Goal: Task Accomplishment & Management: Manage account settings

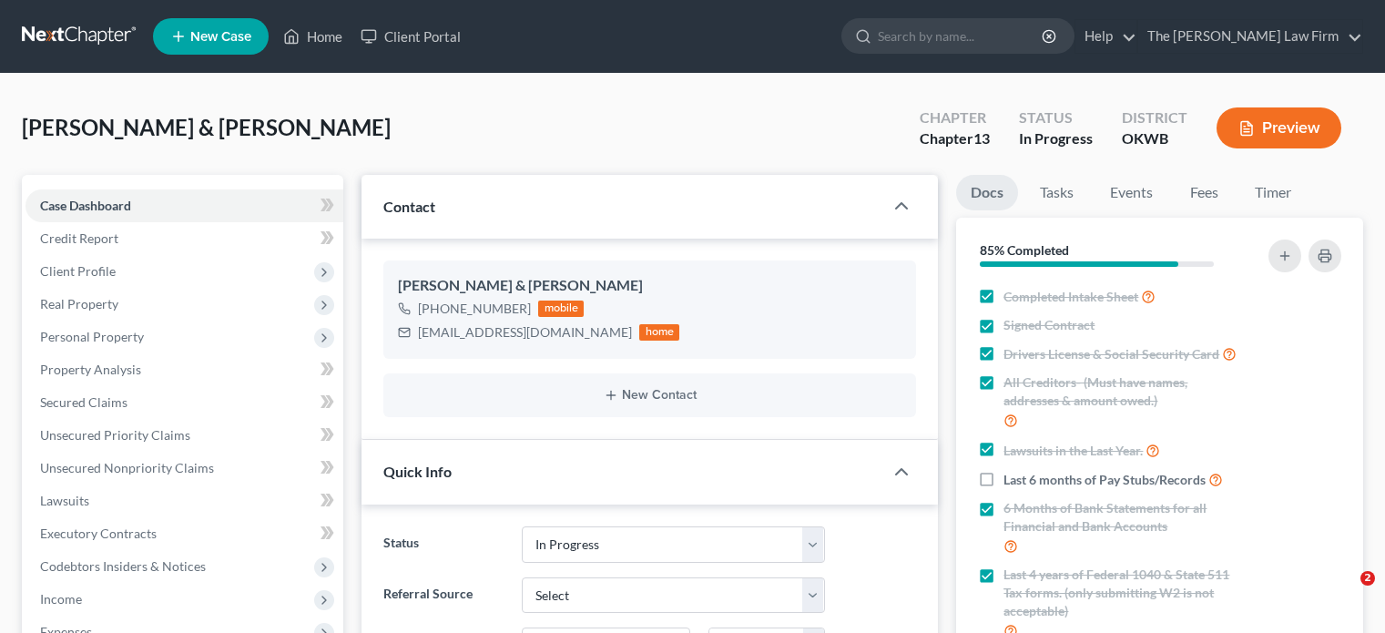
select select "4"
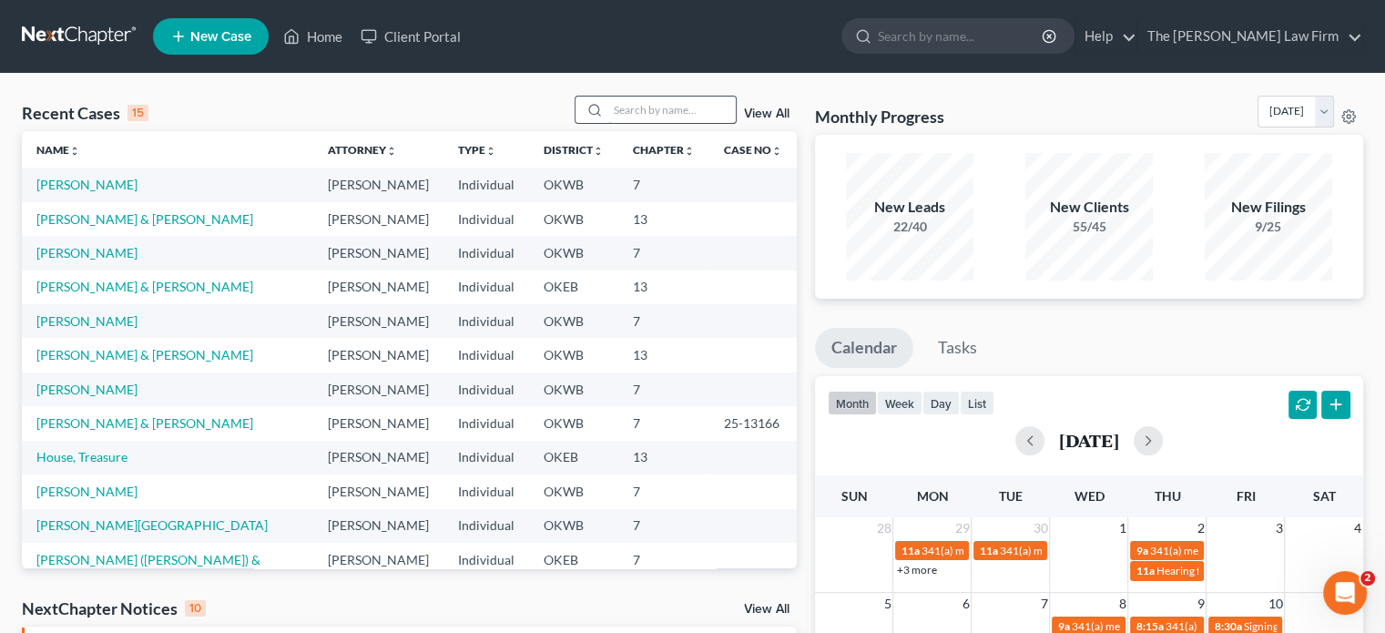
click at [685, 114] on input "search" at bounding box center [671, 110] width 127 height 26
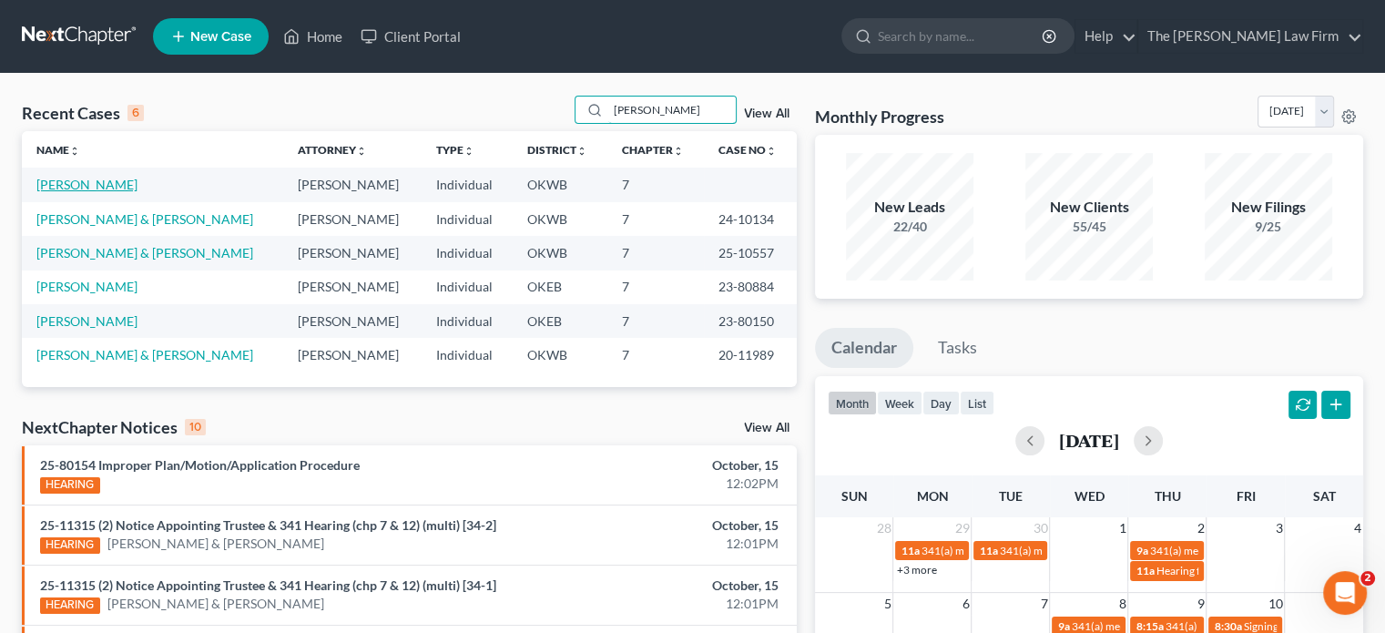
type input "[PERSON_NAME]"
click at [76, 182] on link "[PERSON_NAME]" at bounding box center [86, 184] width 101 height 15
select select "4"
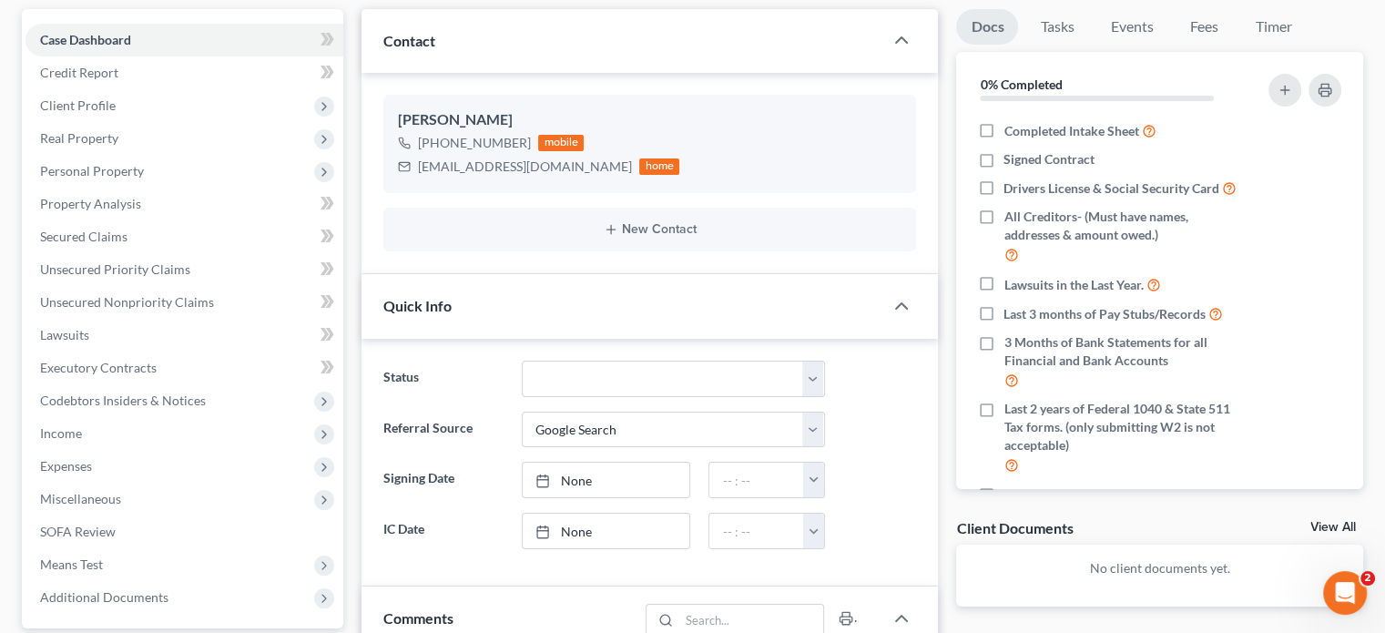
scroll to position [160, 0]
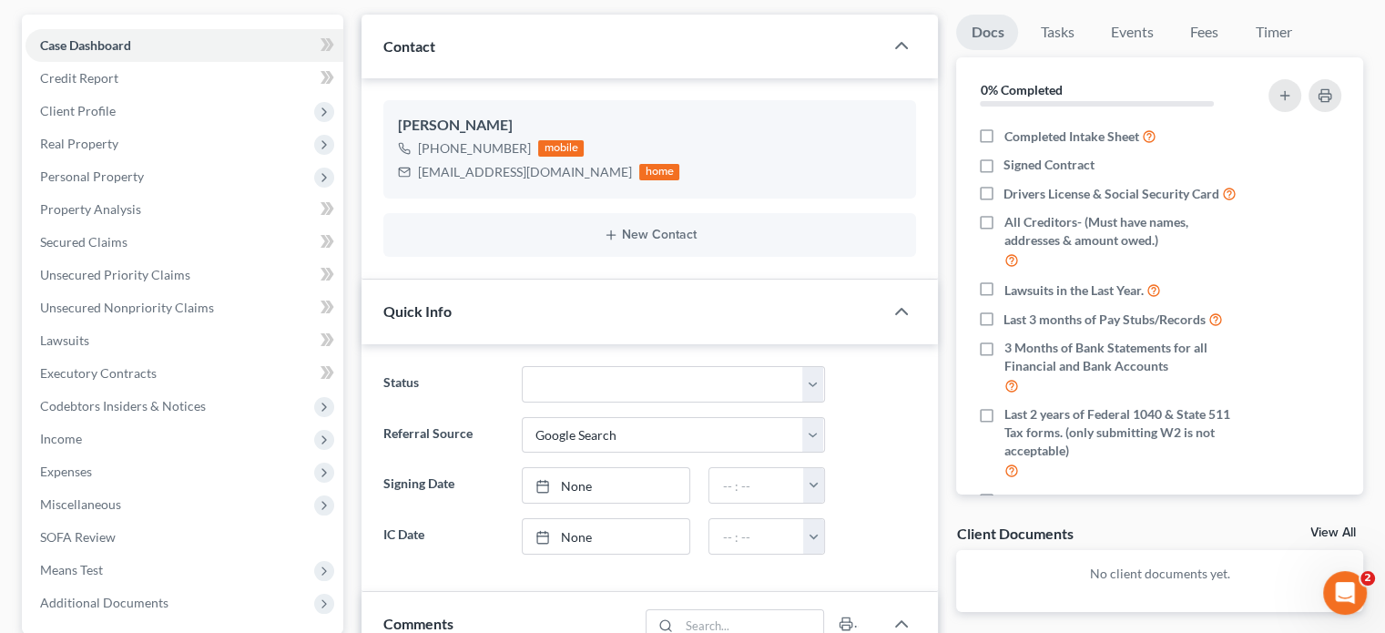
click at [1004, 130] on label "Completed Intake Sheet" at bounding box center [1080, 136] width 152 height 21
click at [1011, 130] on input "Completed Intake Sheet" at bounding box center [1017, 132] width 12 height 12
checkbox input "true"
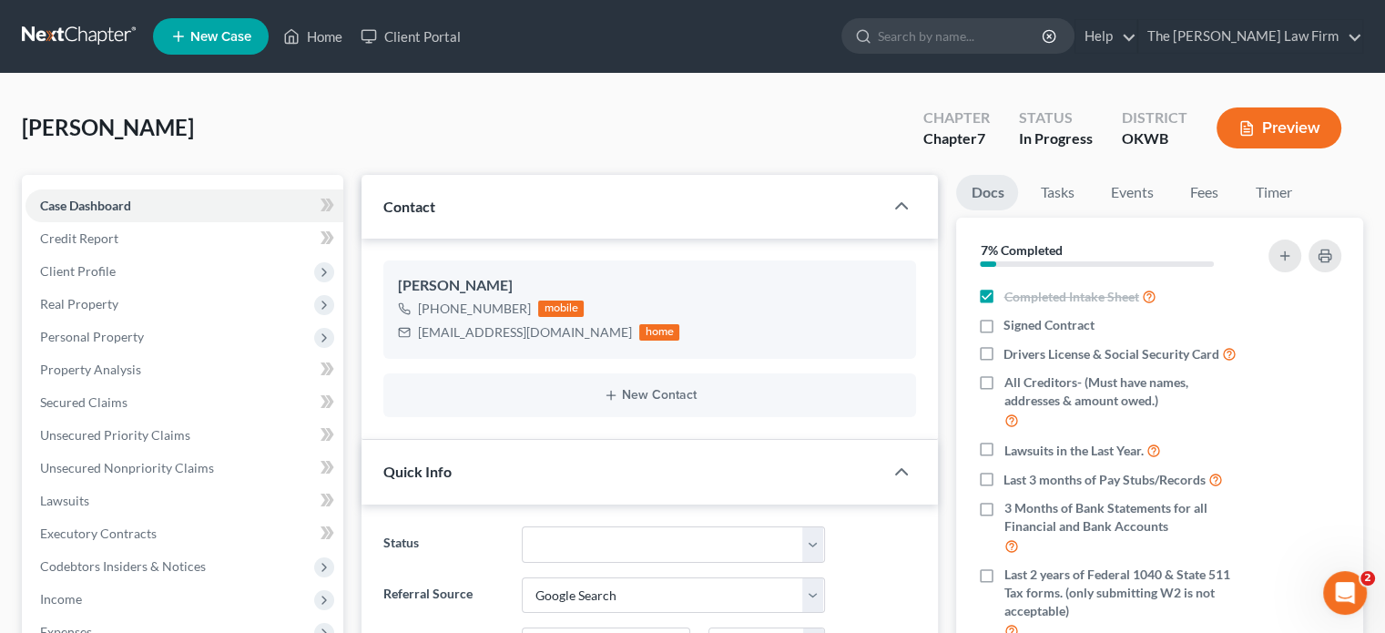
scroll to position [0, 0]
click at [1028, 31] on input "search" at bounding box center [961, 36] width 167 height 34
type input "[PERSON_NAME]"
click at [327, 36] on link "Home" at bounding box center [312, 36] width 77 height 33
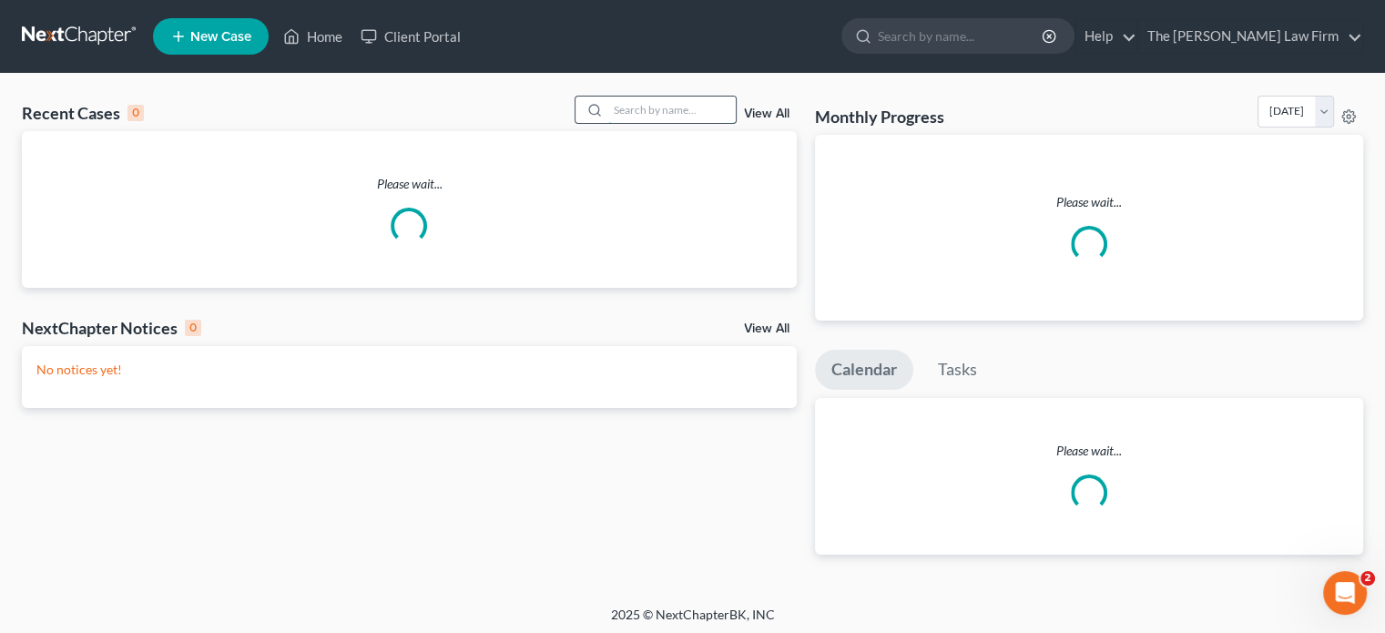
click at [674, 117] on input "search" at bounding box center [671, 110] width 127 height 26
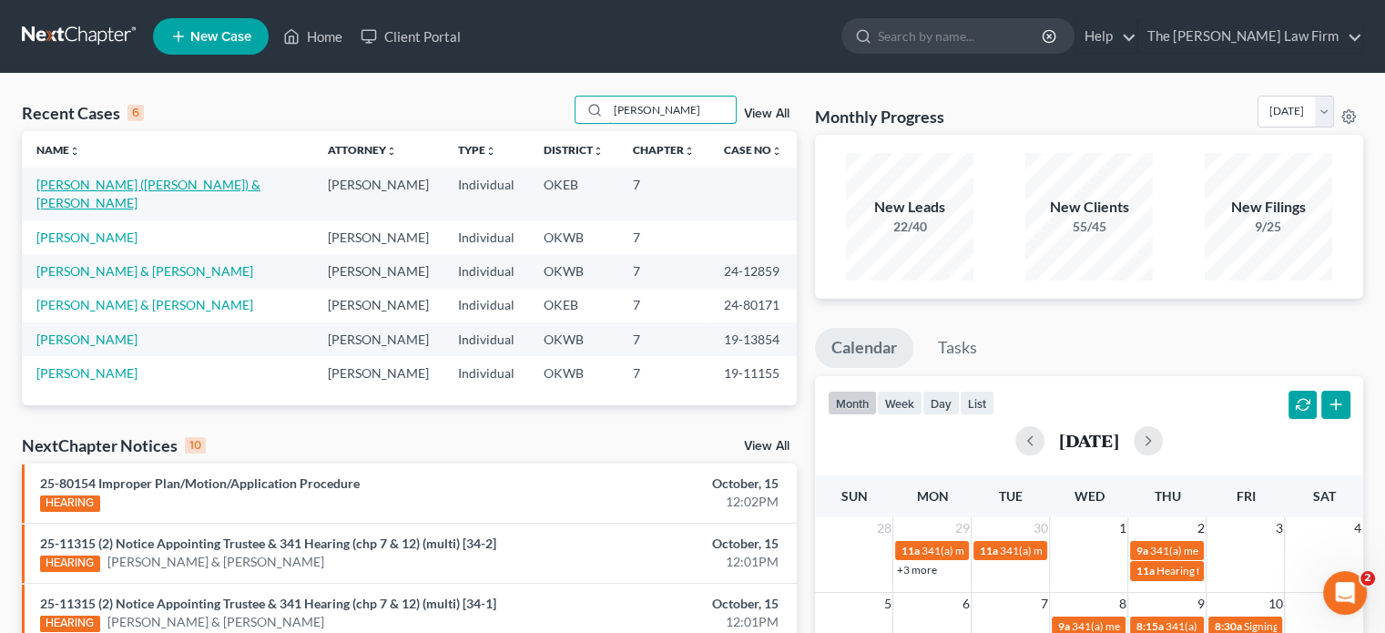
type input "[PERSON_NAME]"
click at [136, 178] on link "[PERSON_NAME] ([PERSON_NAME]) & [PERSON_NAME]" at bounding box center [148, 194] width 224 height 34
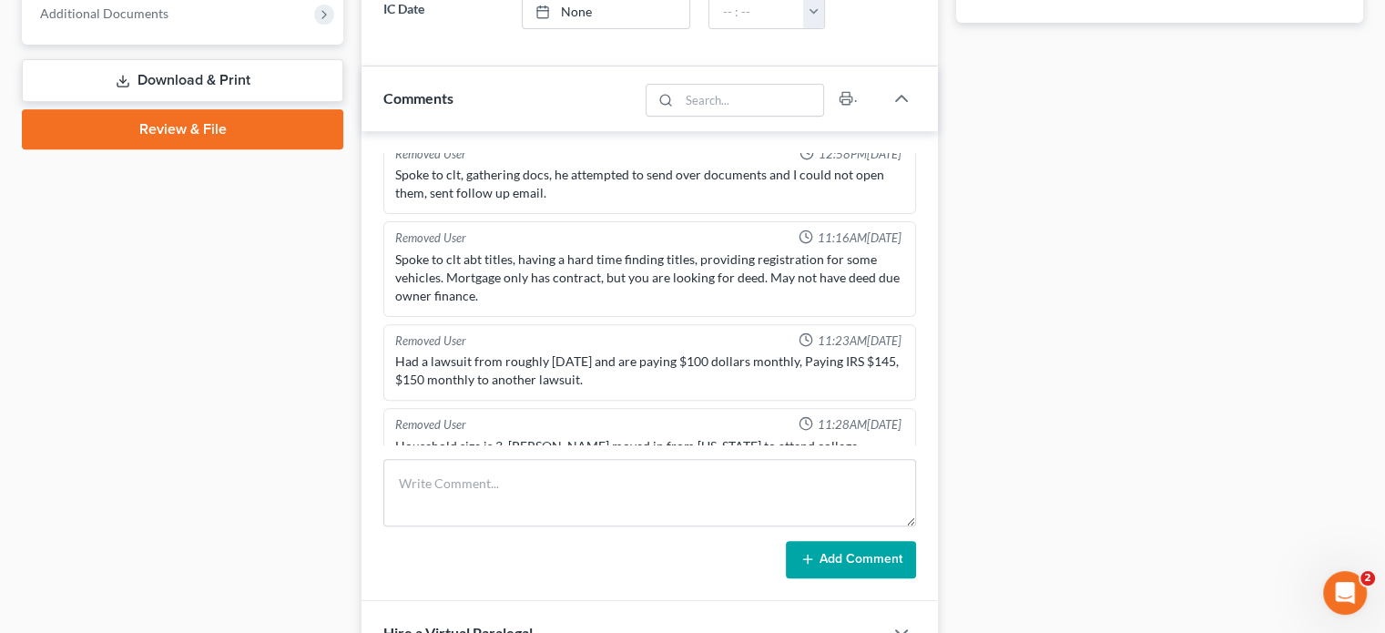
scroll to position [749, 0]
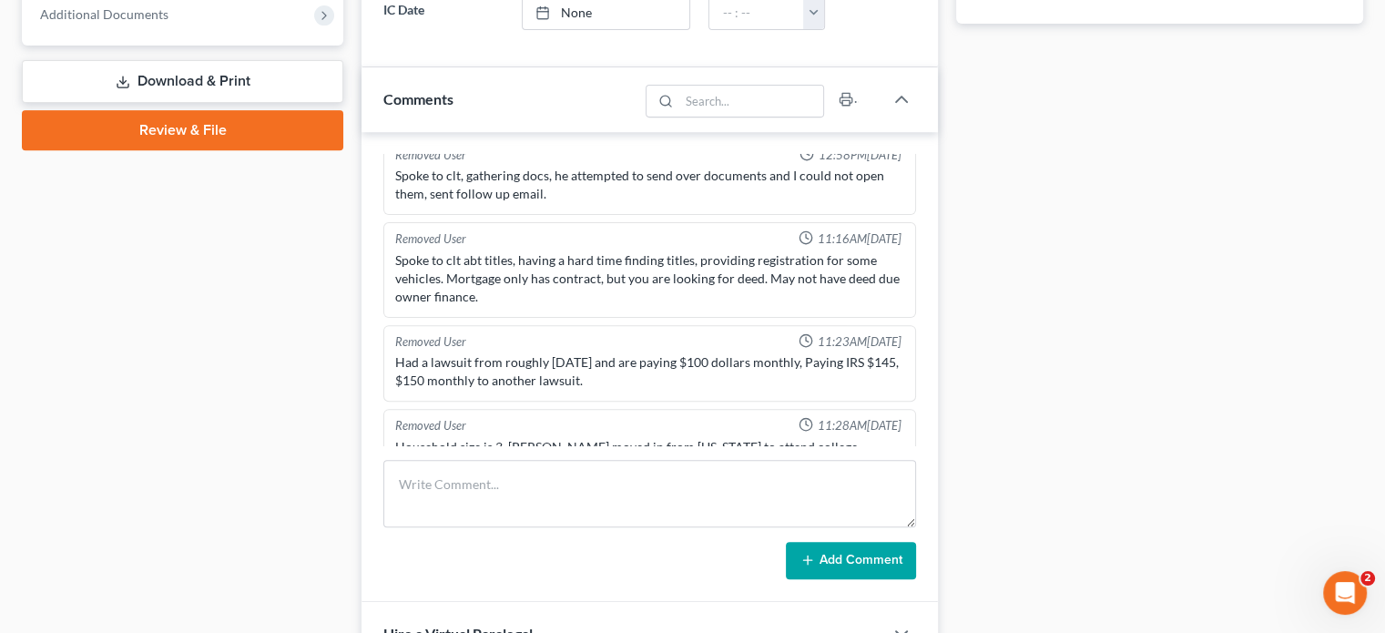
click at [944, 238] on div "Updates & News × [US_STATE] [GEOGRAPHIC_DATA] Notes Take a look at NextChapter'…" at bounding box center [649, 193] width 595 height 1535
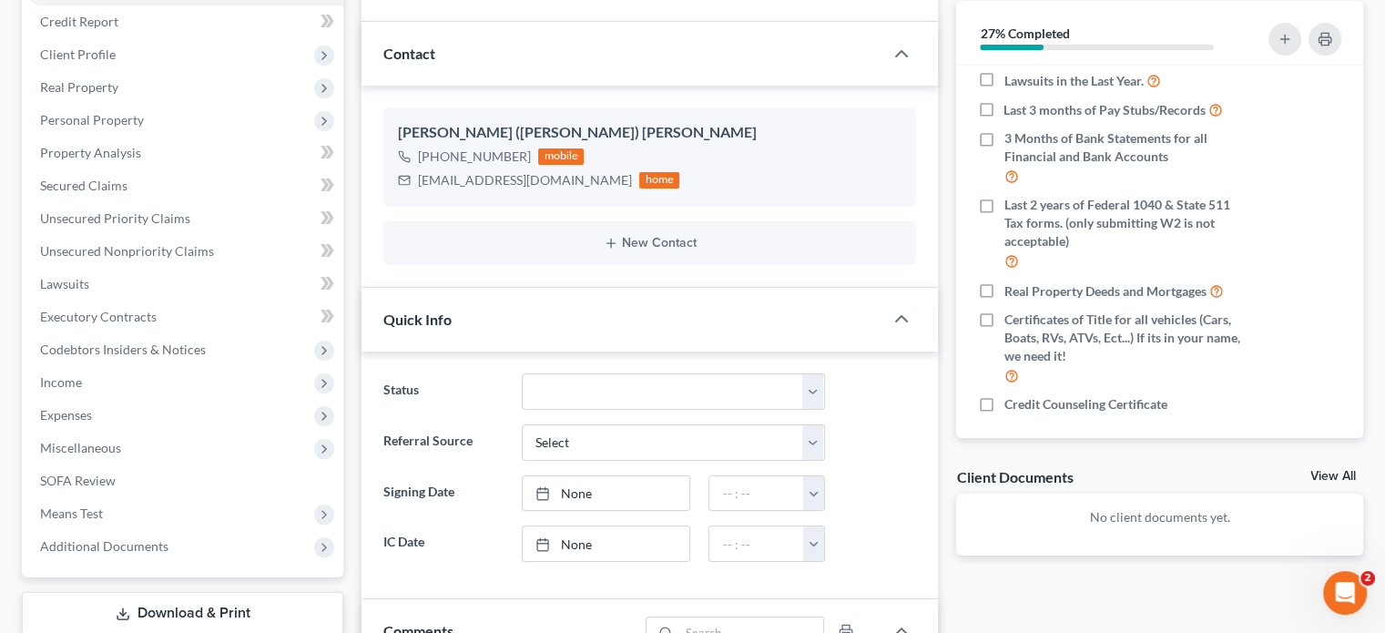
scroll to position [180, 0]
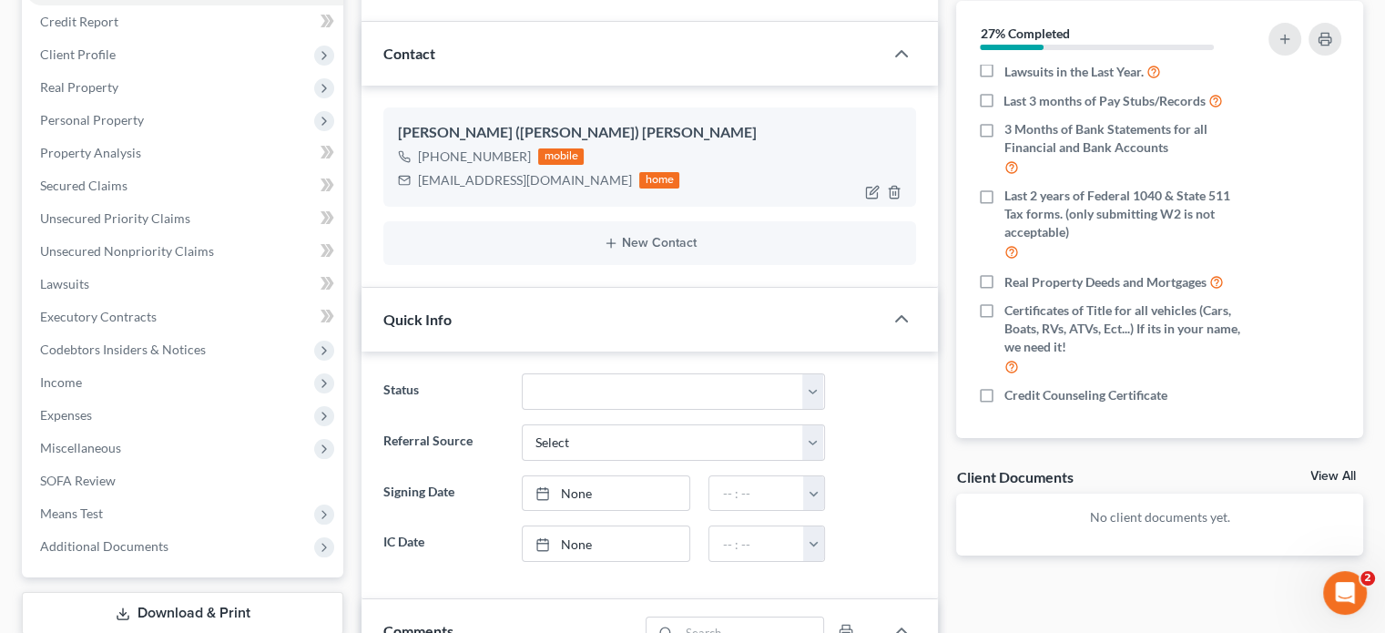
click at [442, 186] on div "[EMAIL_ADDRESS][DOMAIN_NAME]" at bounding box center [525, 180] width 214 height 18
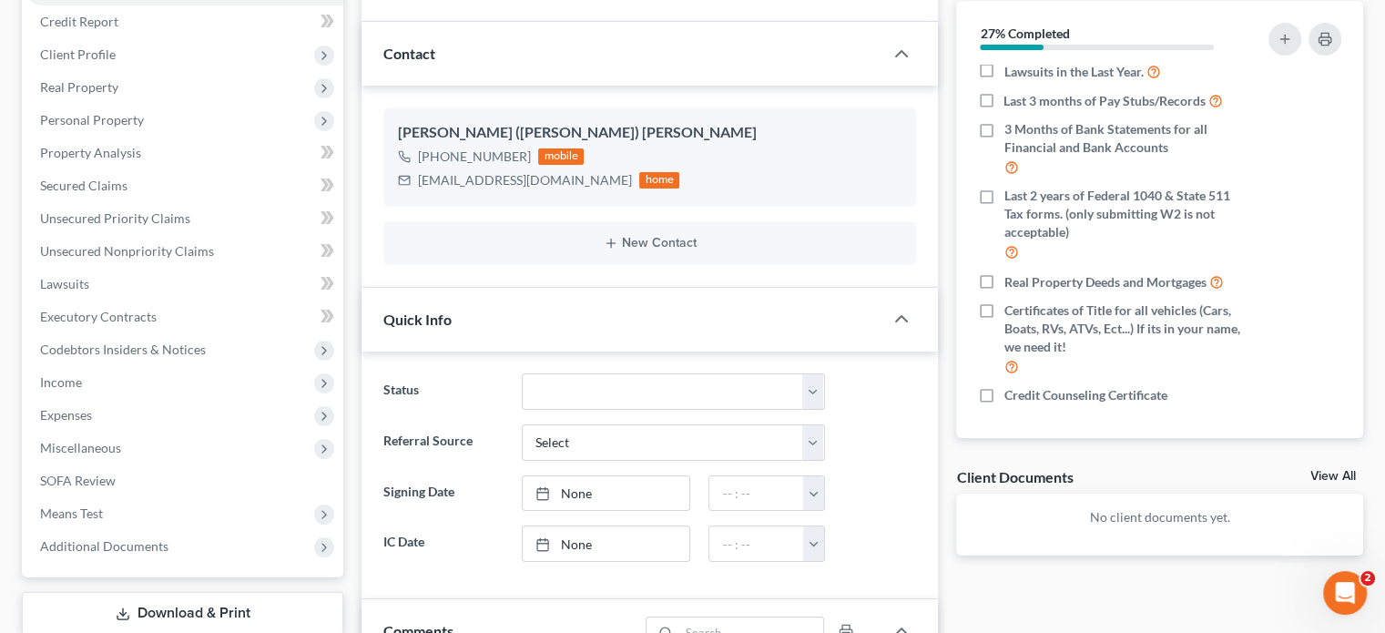
click at [575, 276] on div "[PERSON_NAME] ([PERSON_NAME]) [PERSON_NAME] [PHONE_NUMBER] mobile [EMAIL_ADDRES…" at bounding box center [650, 186] width 576 height 201
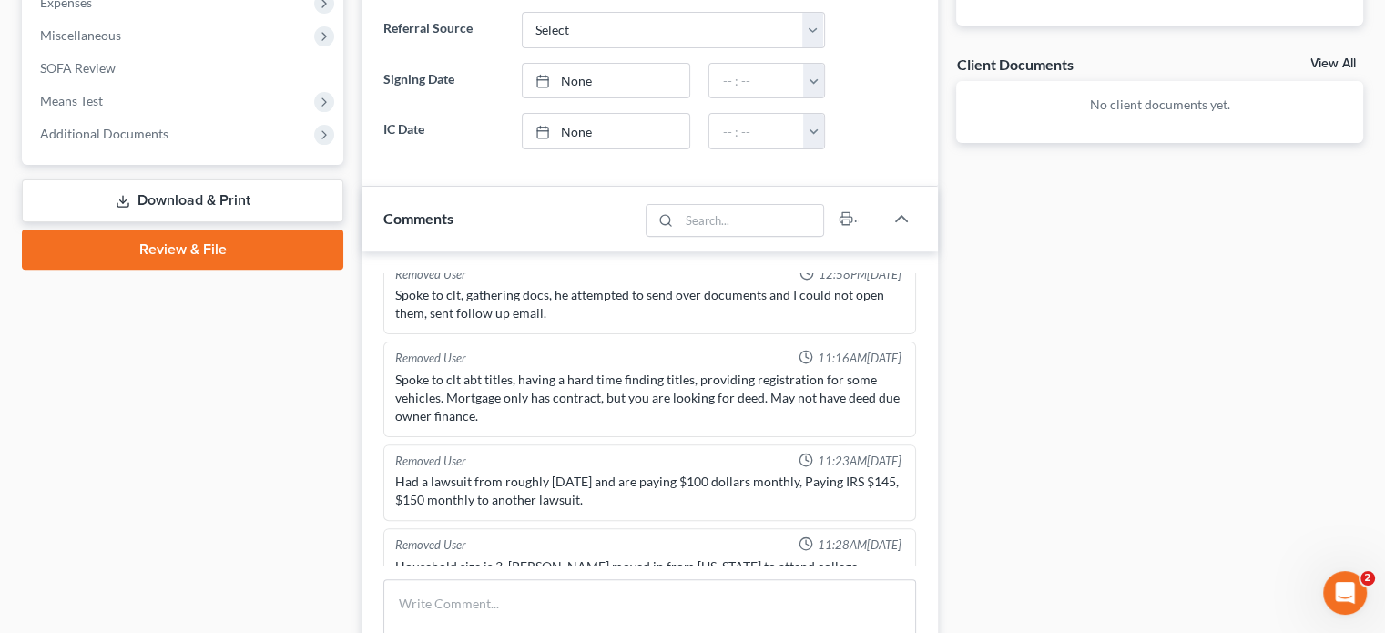
scroll to position [700, 0]
click at [601, 596] on textarea at bounding box center [649, 612] width 533 height 67
type textarea "c"
type textarea "C"
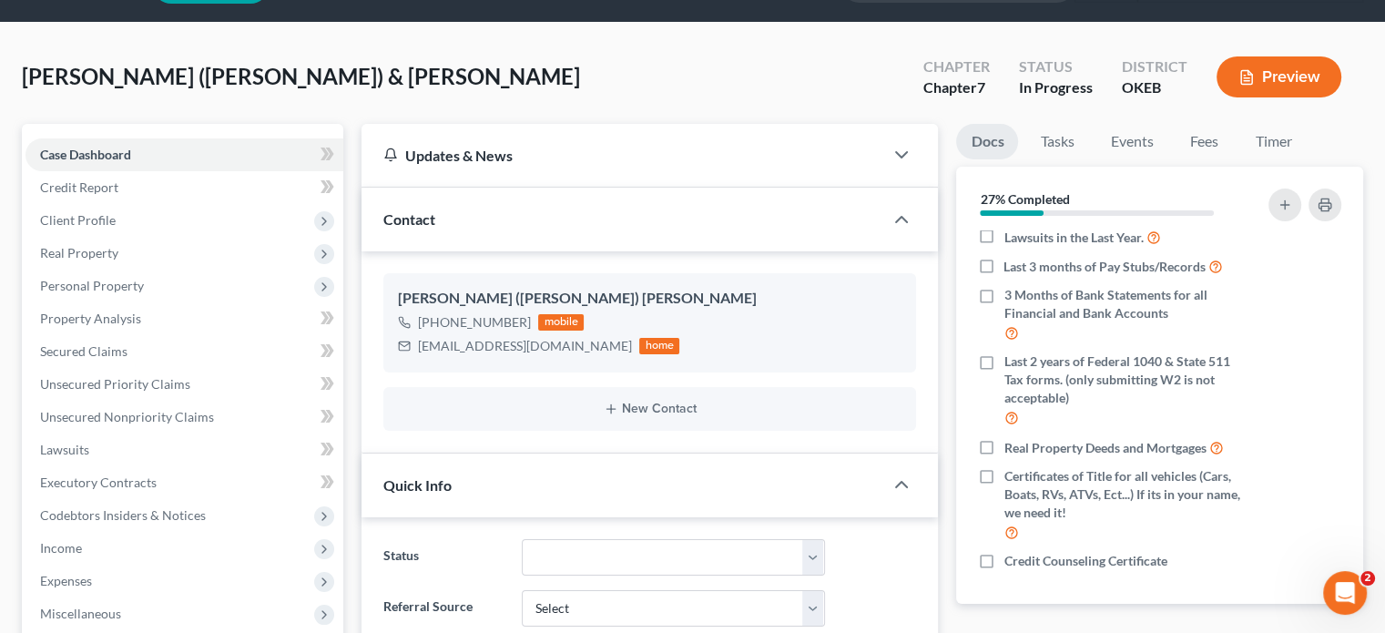
scroll to position [29, 0]
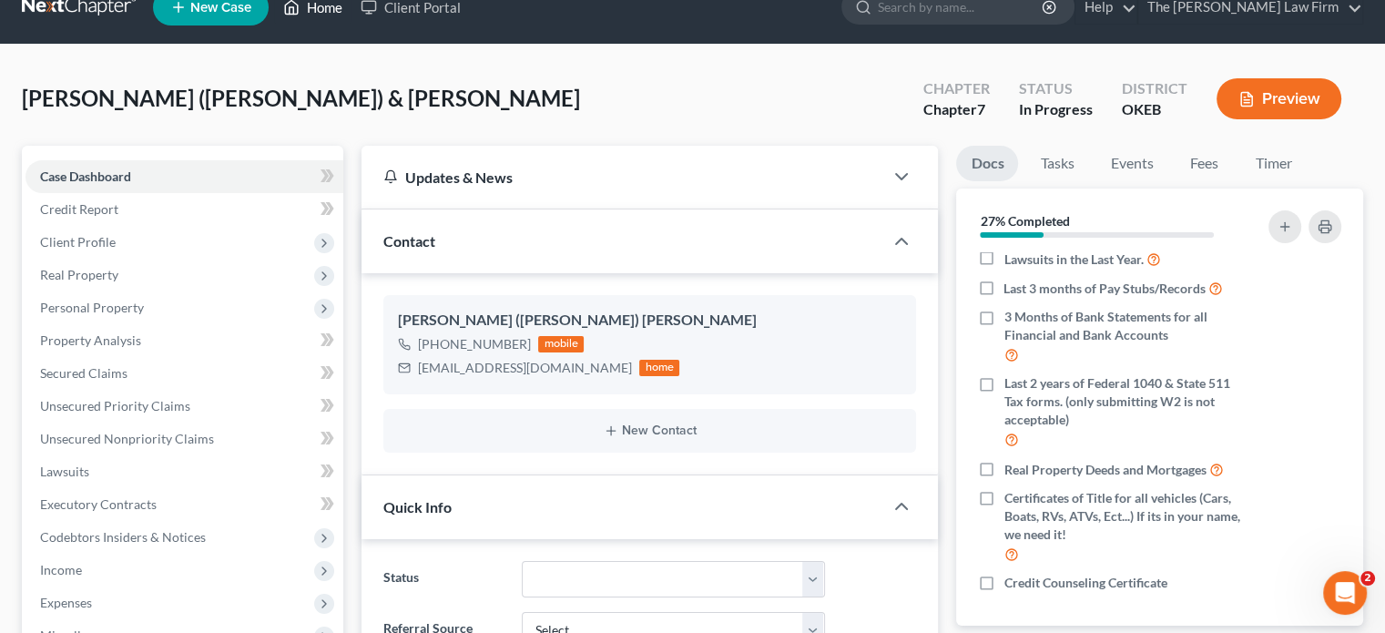
click at [309, 17] on link "Home" at bounding box center [312, 7] width 77 height 33
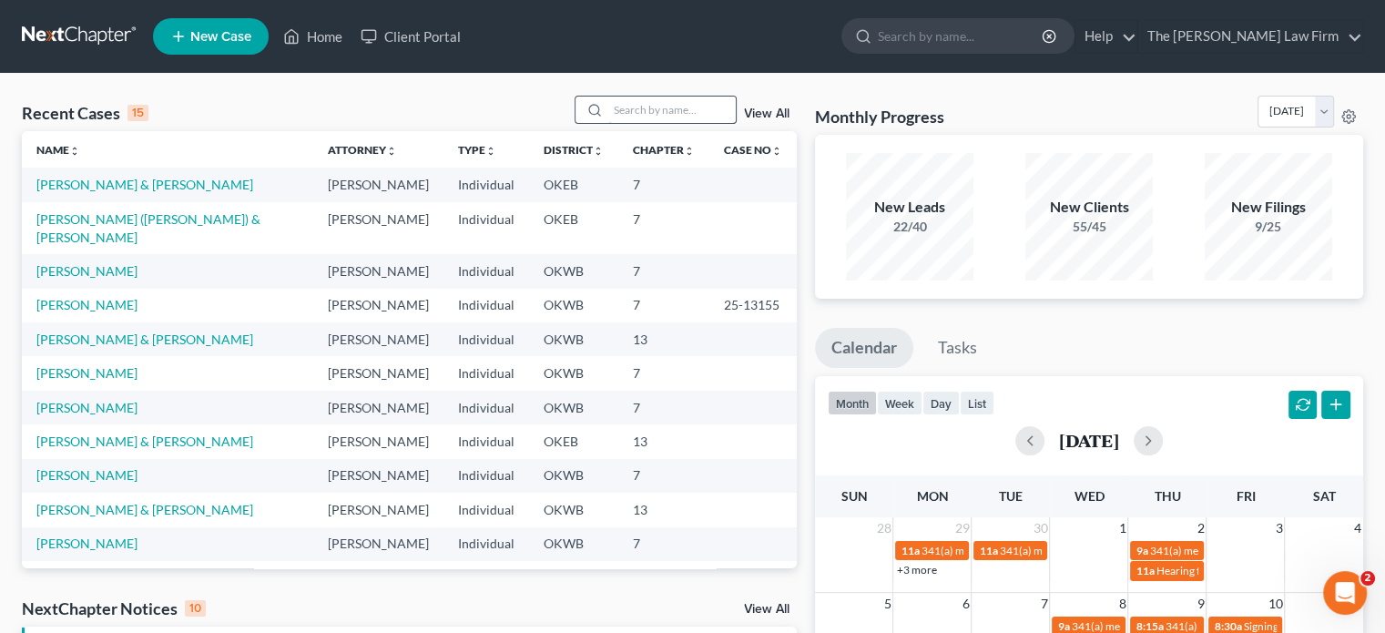
click at [633, 97] on input "search" at bounding box center [671, 110] width 127 height 26
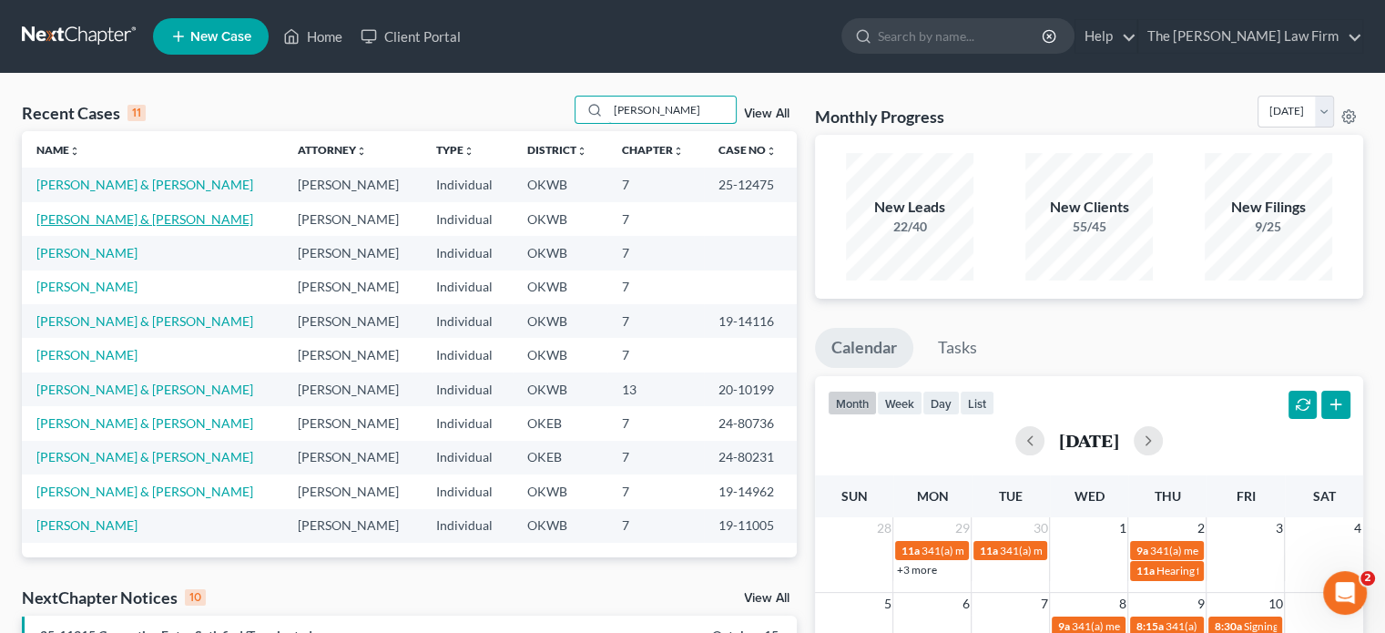
type input "[PERSON_NAME]"
click at [114, 218] on link "[PERSON_NAME] & [PERSON_NAME]" at bounding box center [144, 218] width 217 height 15
select select "4"
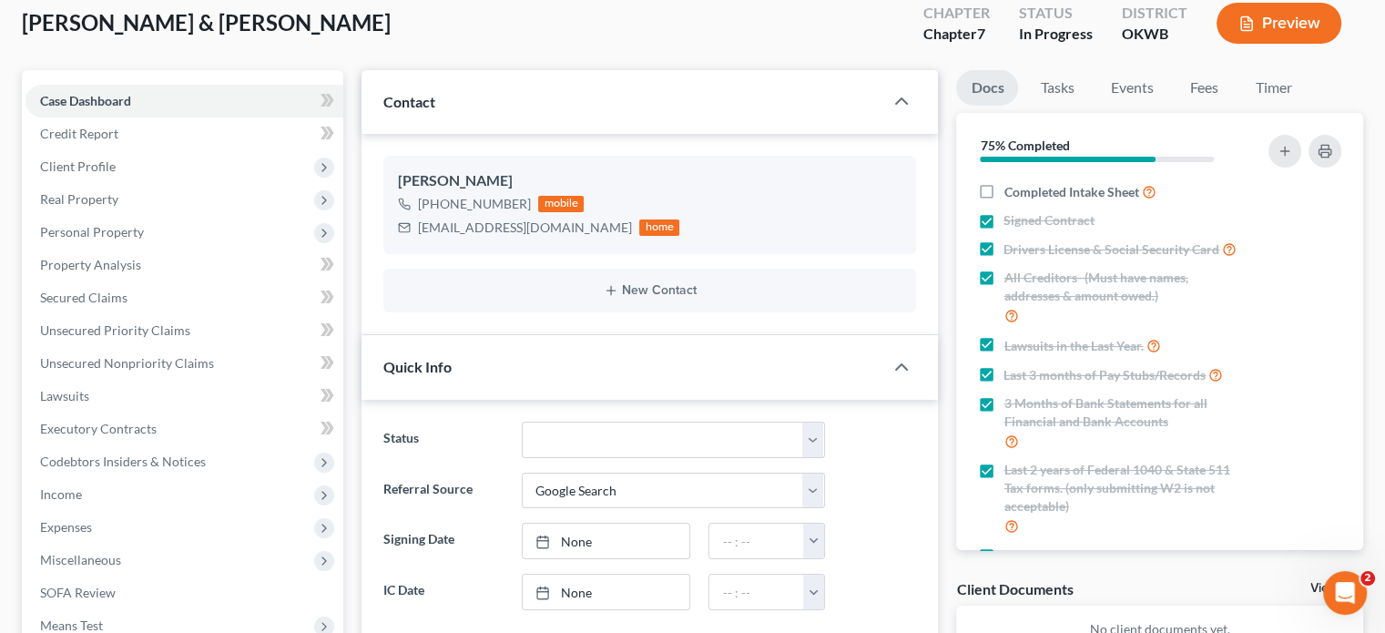
scroll to position [106, 0]
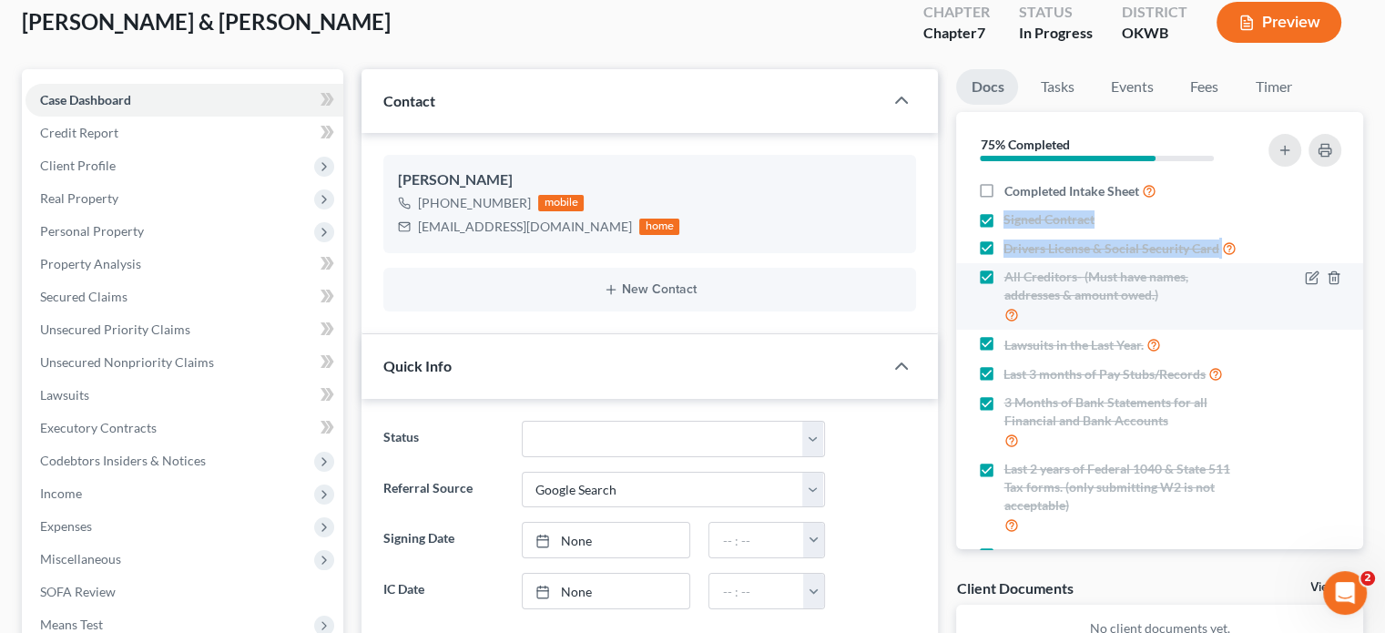
drag, startPoint x: 985, startPoint y: 191, endPoint x: 1022, endPoint y: 311, distance: 124.7
click at [1022, 311] on ul "Completed Intake Sheet Signed Contract Drivers License & Social Security Card A…" at bounding box center [1160, 443] width 378 height 534
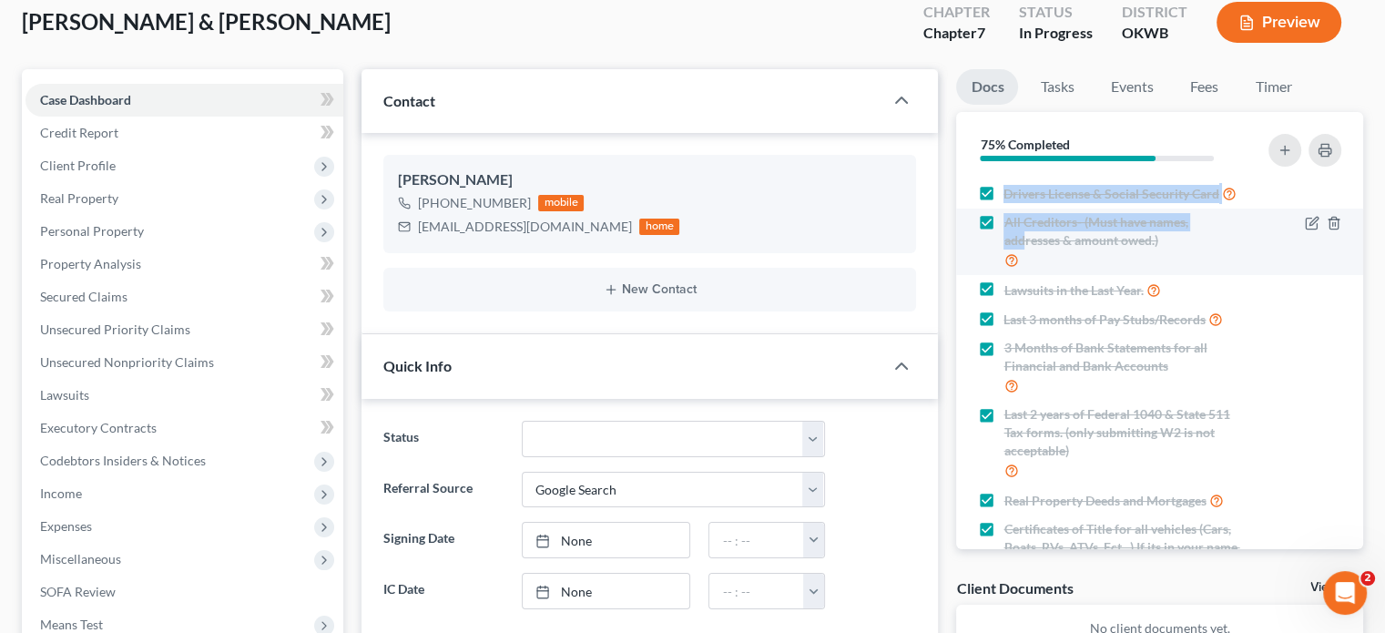
scroll to position [0, 0]
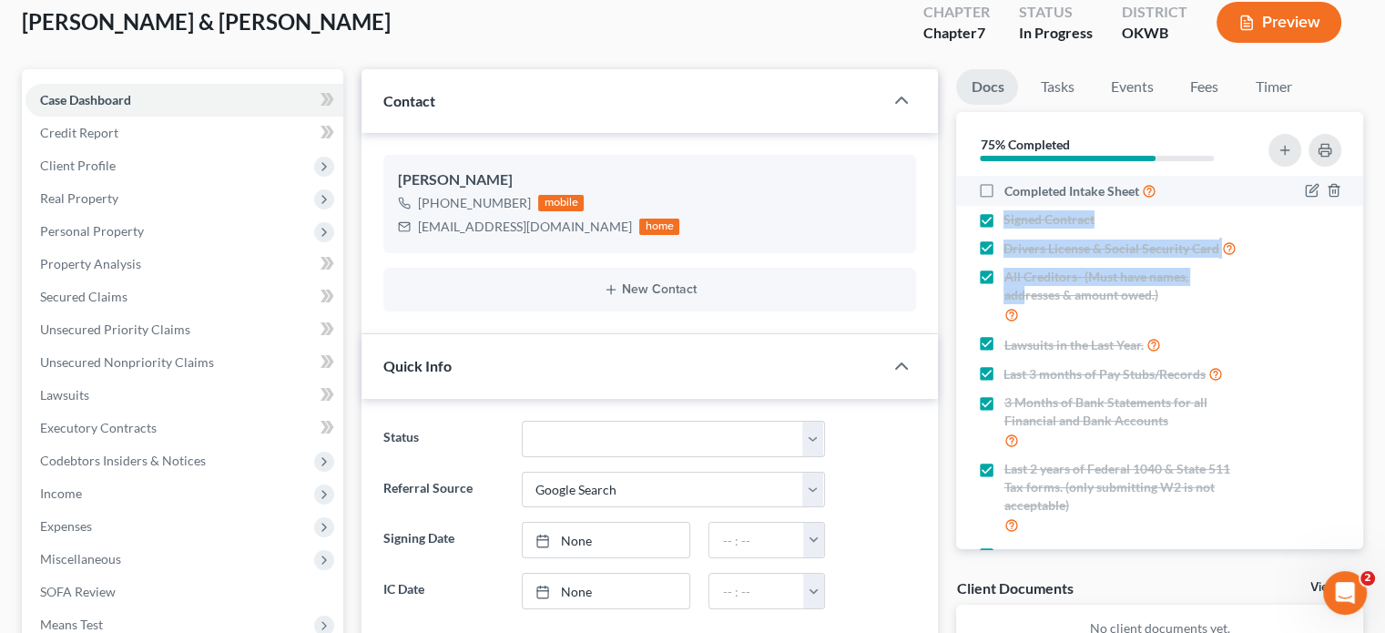
click at [1004, 192] on label "Completed Intake Sheet" at bounding box center [1080, 190] width 152 height 21
click at [1011, 192] on input "Completed Intake Sheet" at bounding box center [1017, 186] width 12 height 12
checkbox input "true"
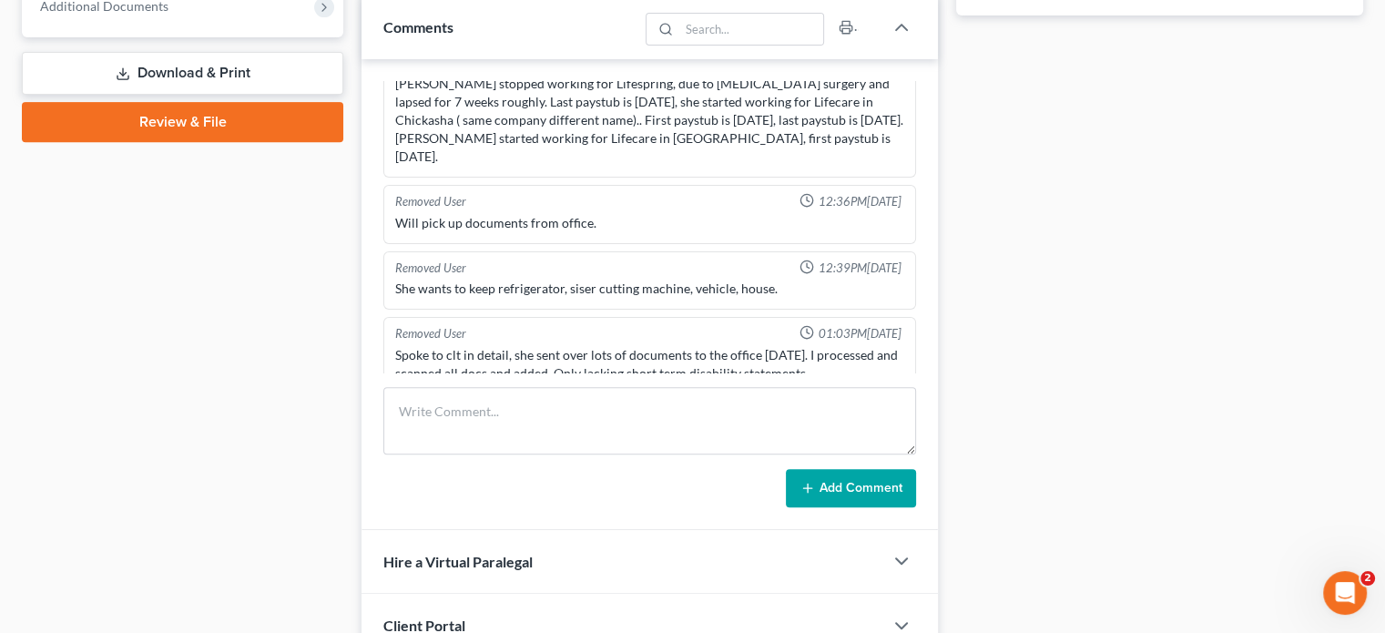
scroll to position [761, 0]
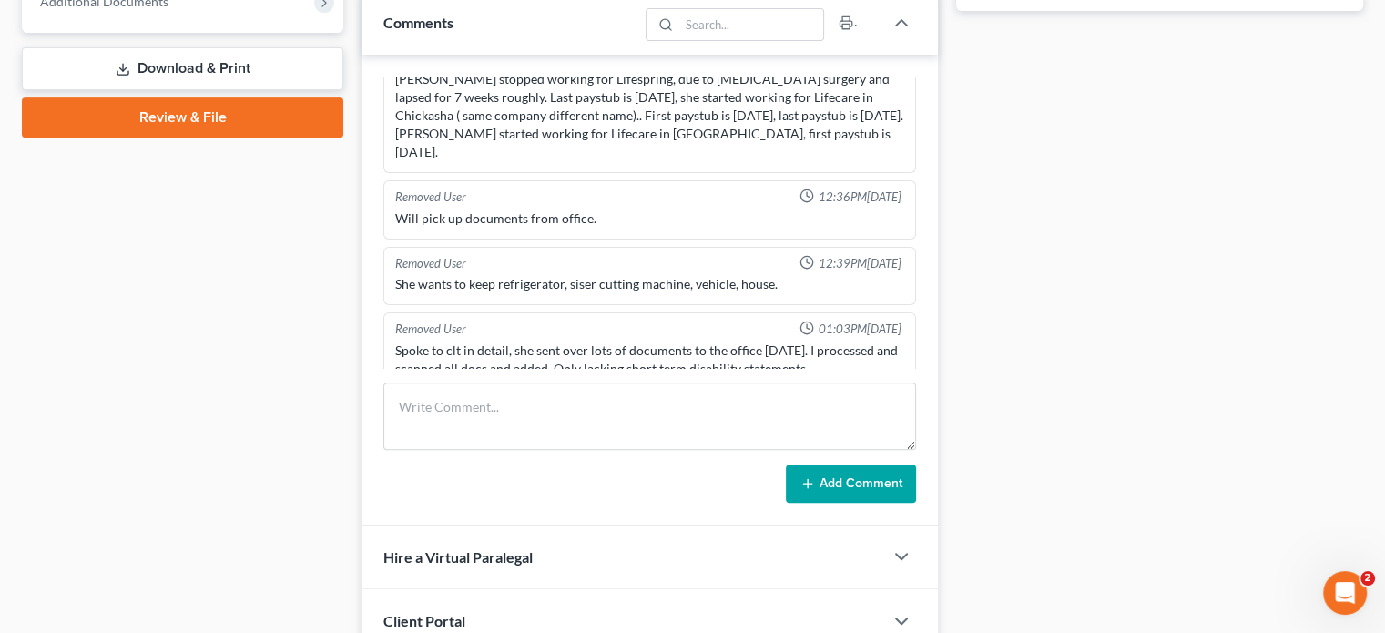
click at [1047, 281] on div "Docs Tasks Events Fees Timer 83% Completed Nothing here yet! Completed Intake S…" at bounding box center [1159, 66] width 425 height 1304
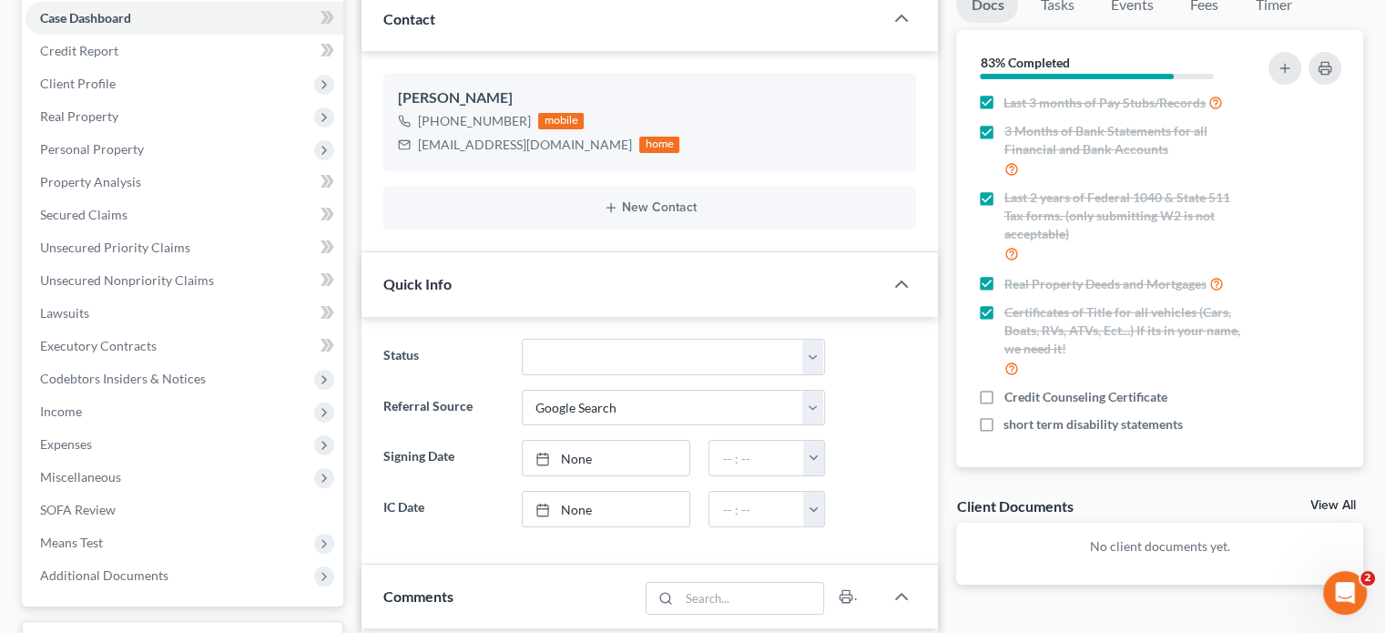
scroll to position [189, 0]
